Goal: Register for event/course

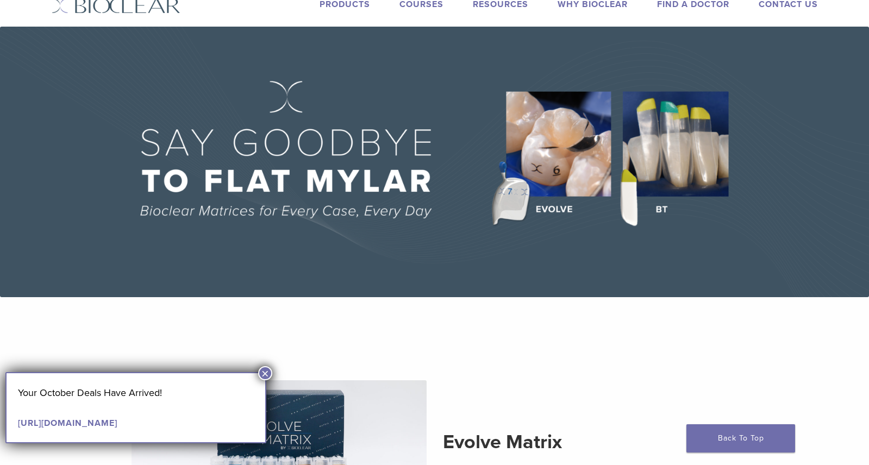
scroll to position [54, 0]
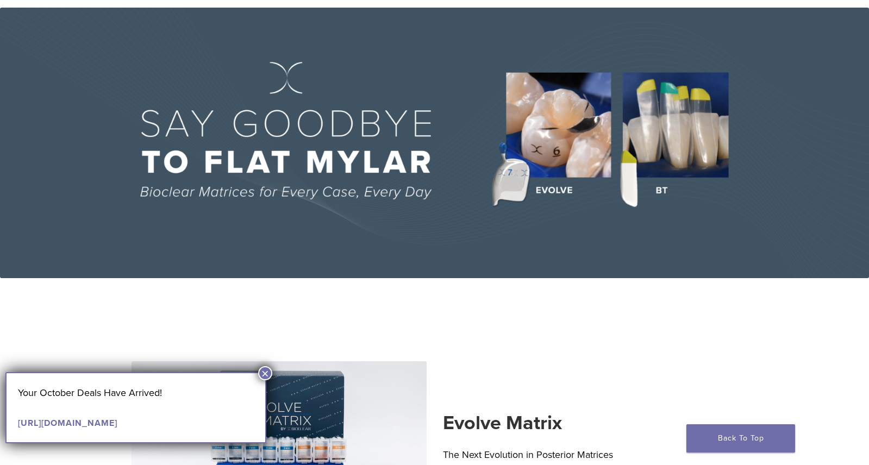
click at [266, 369] on button "×" at bounding box center [265, 373] width 14 height 14
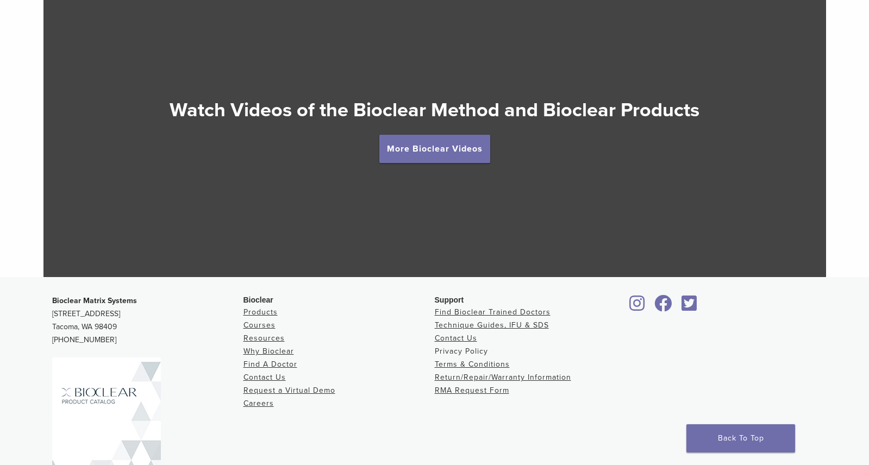
scroll to position [2030, 0]
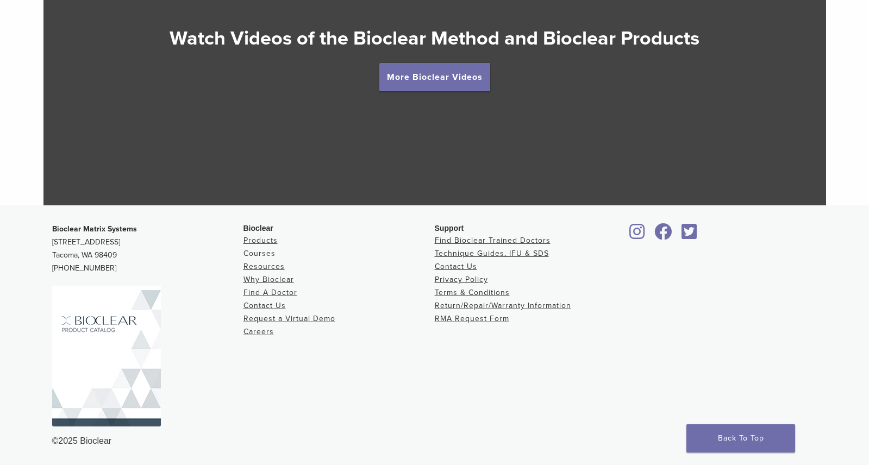
click at [261, 252] on link "Courses" at bounding box center [259, 253] width 32 height 9
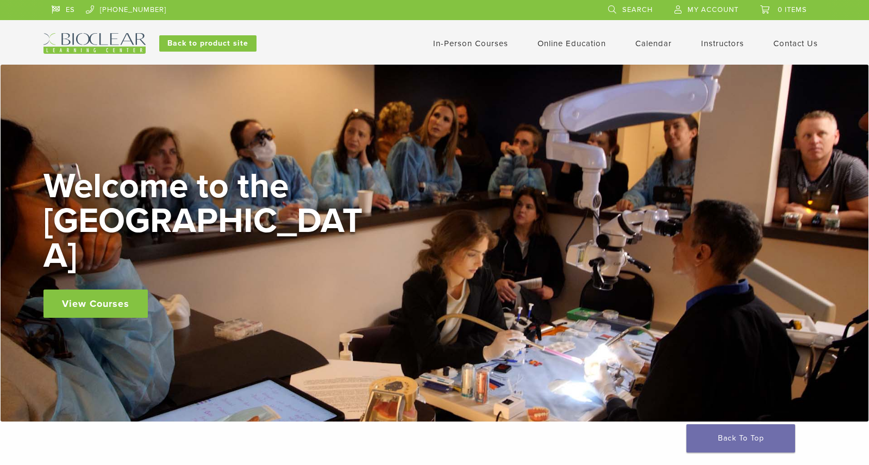
click at [85, 290] on link "View Courses" at bounding box center [95, 304] width 104 height 28
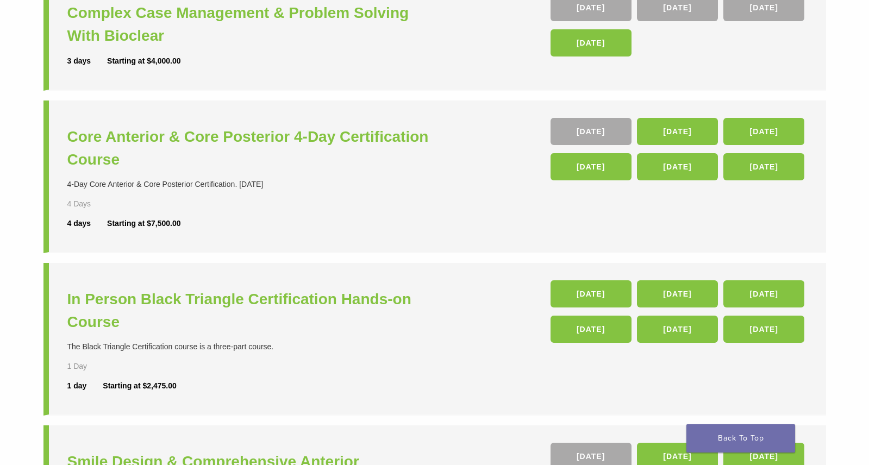
scroll to position [217, 0]
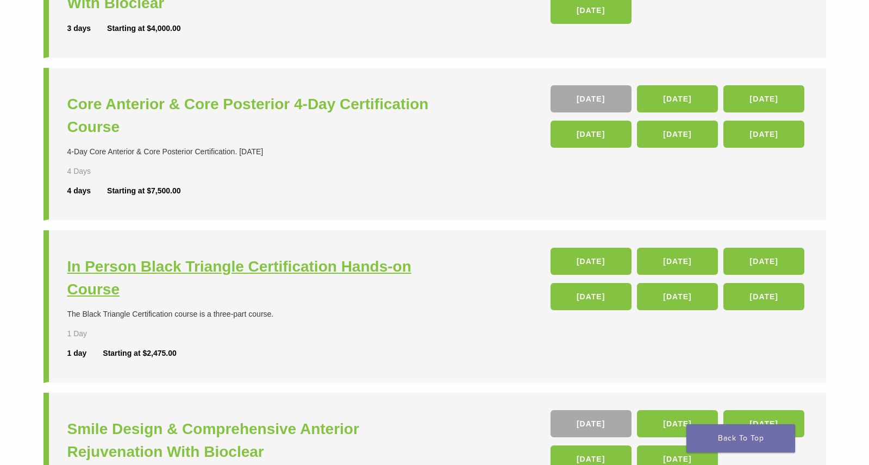
click at [243, 271] on h3 "In Person Black Triangle Certification Hands-on Course" at bounding box center [252, 278] width 370 height 46
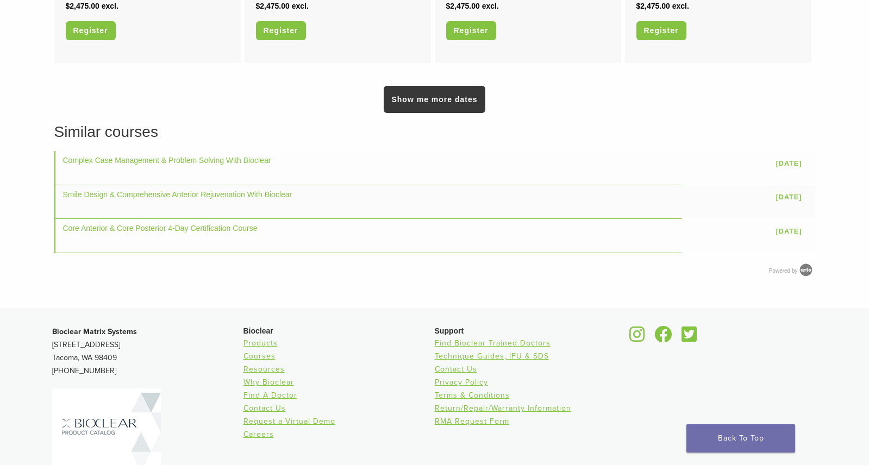
scroll to position [869, 0]
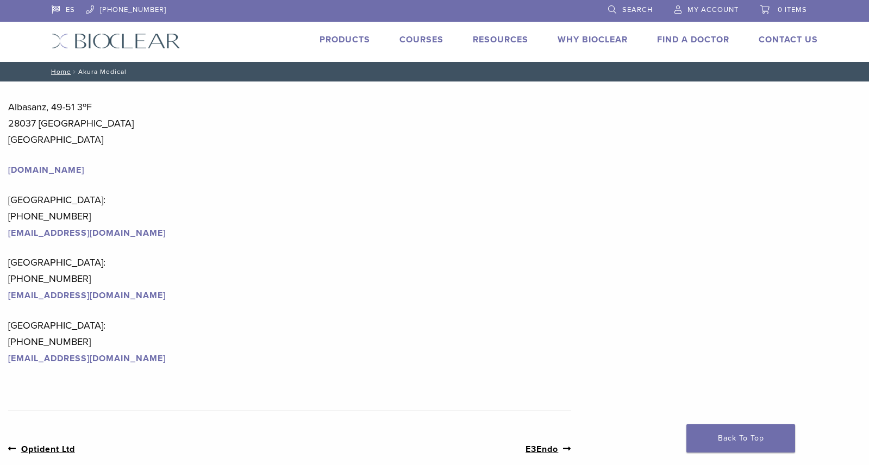
click at [408, 37] on link "Courses" at bounding box center [421, 39] width 44 height 11
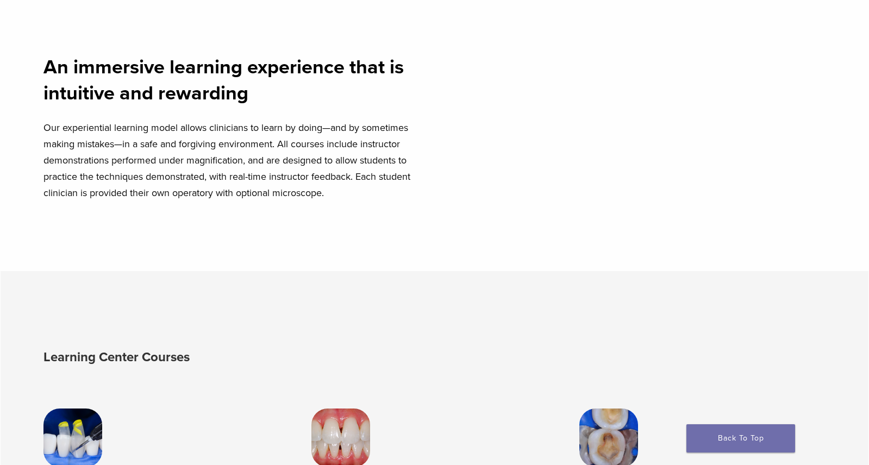
scroll to position [598, 0]
